Goal: Task Accomplishment & Management: Use online tool/utility

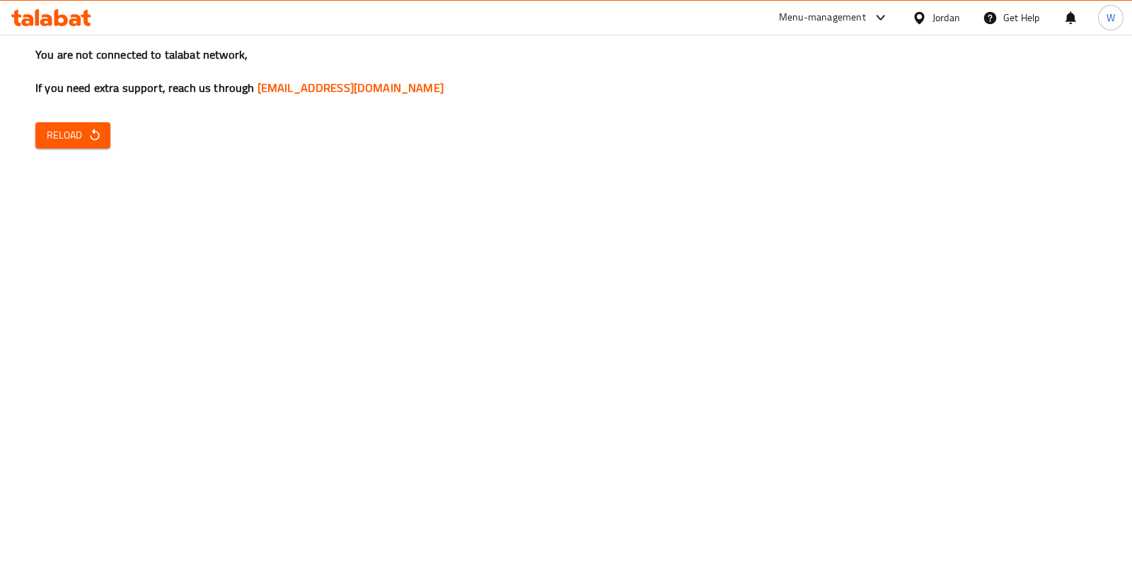
click at [840, 13] on div "Menu-management" at bounding box center [822, 17] width 87 height 17
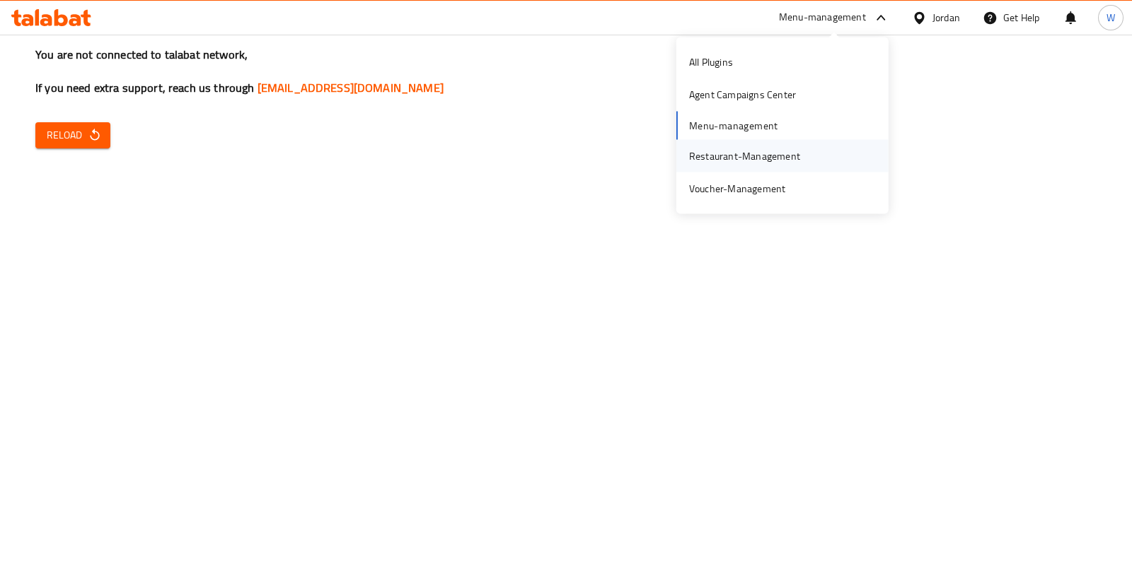
click at [766, 153] on div "Restaurant-Management" at bounding box center [744, 156] width 111 height 16
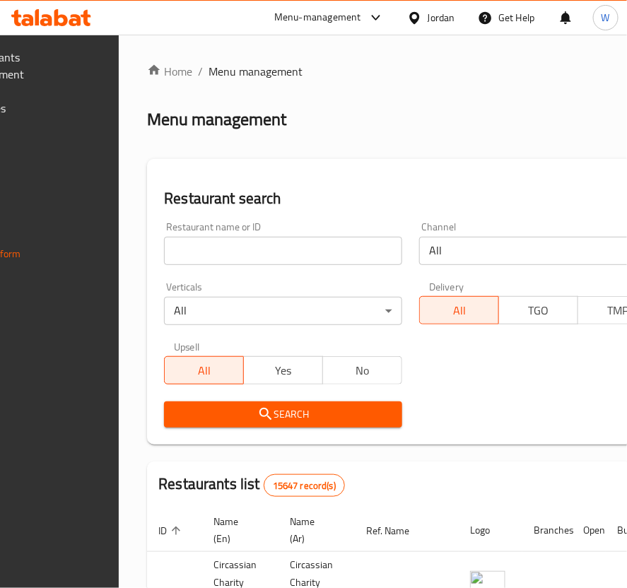
click at [296, 242] on input "search" at bounding box center [283, 251] width 238 height 28
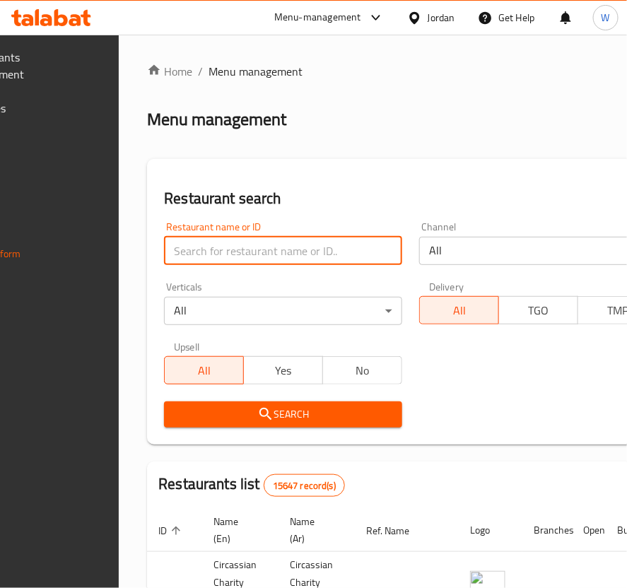
click at [308, 257] on input "search" at bounding box center [283, 251] width 238 height 28
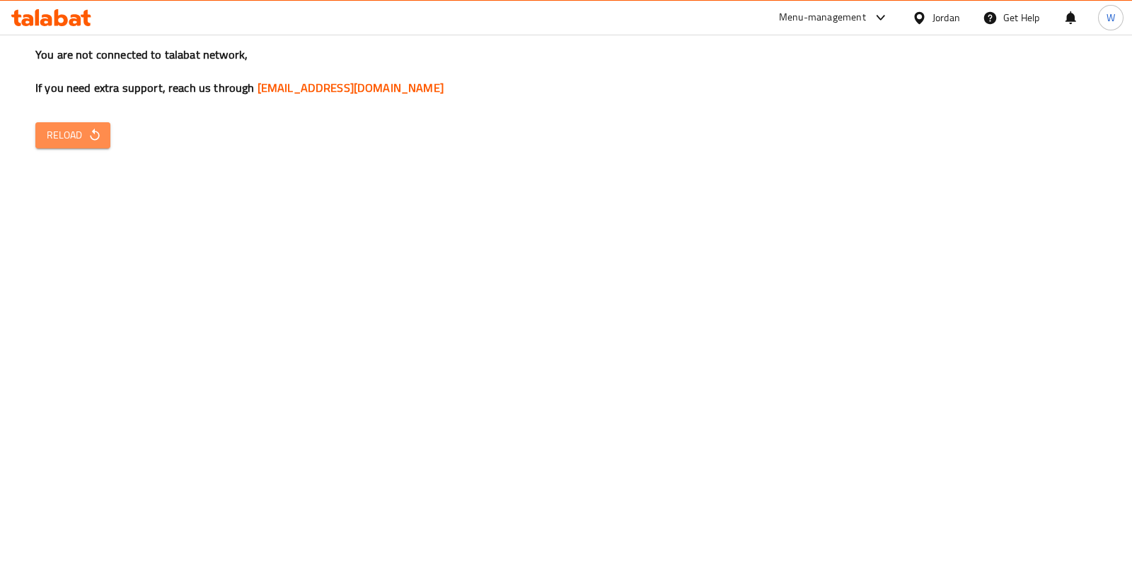
click at [60, 145] on button "Reload" at bounding box center [72, 135] width 75 height 26
click at [131, 251] on div "You are not connected to talabat network, If you need extra support, reach us t…" at bounding box center [566, 294] width 1132 height 588
